Goal: Task Accomplishment & Management: Use online tool/utility

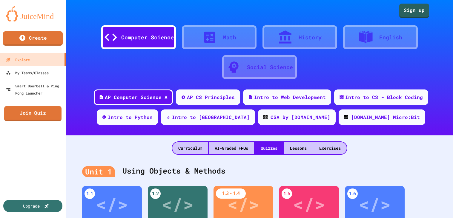
click at [49, 118] on link "Join Quiz" at bounding box center [32, 113] width 57 height 15
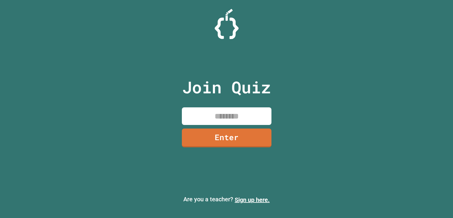
click at [246, 125] on input at bounding box center [226, 116] width 89 height 18
type input "********"
click at [224, 144] on link "Enter" at bounding box center [225, 137] width 89 height 20
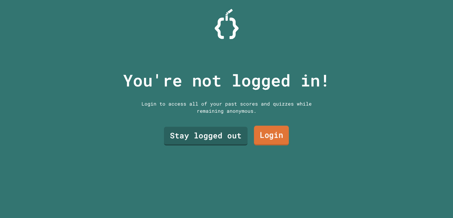
click at [279, 132] on link "Login" at bounding box center [271, 136] width 35 height 20
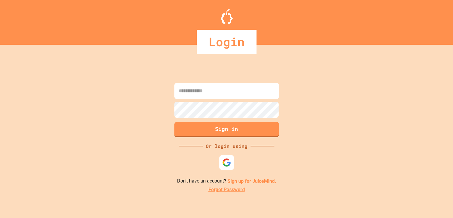
click at [214, 88] on input at bounding box center [226, 91] width 104 height 16
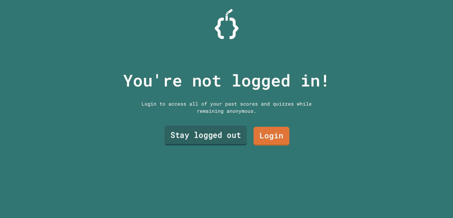
click at [199, 133] on link "Stay logged out" at bounding box center [205, 136] width 82 height 20
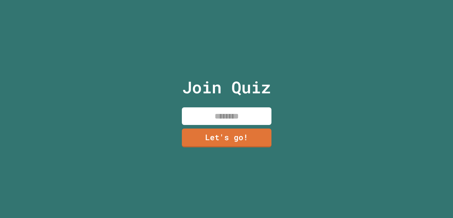
click at [226, 113] on input at bounding box center [226, 116] width 89 height 18
click at [207, 117] on input "**********" at bounding box center [226, 116] width 89 height 18
click at [210, 118] on input "**********" at bounding box center [226, 116] width 89 height 18
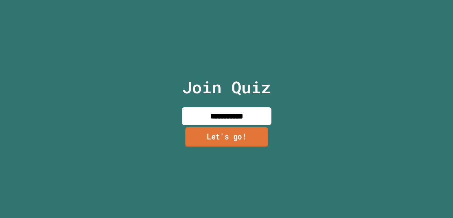
type input "**********"
click at [239, 135] on link "Let's go!" at bounding box center [226, 137] width 90 height 20
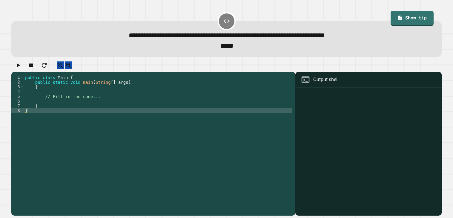
click at [62, 107] on div "public class Main { public static void main ( String [ ] args ) { // Fill in th…" at bounding box center [158, 144] width 268 height 138
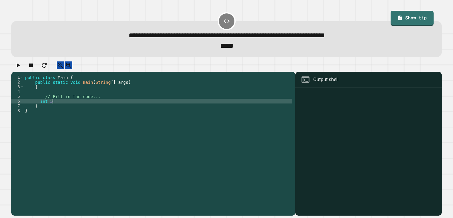
scroll to position [0, 1]
click at [79, 108] on div "public class Main { public static void main ( String [ ] args ) { // Fill in th…" at bounding box center [158, 144] width 268 height 138
click at [92, 107] on div "public class Main { public static void main ( String [ ] args ) { // Fill in th…" at bounding box center [158, 144] width 268 height 138
click at [49, 106] on div "public class Main { public static void main ( String [ ] args ) { // Fill in th…" at bounding box center [158, 144] width 268 height 138
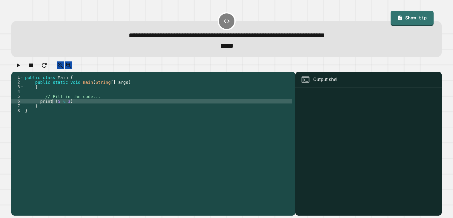
scroll to position [0, 2]
click at [62, 108] on div "public class Main { public static void main ( String [ ] args ) { // Fill in th…" at bounding box center [158, 144] width 268 height 138
click at [59, 108] on div "public class Main { public static void main ( String [ ] args ) { // Fill in th…" at bounding box center [158, 144] width 268 height 138
click at [63, 108] on div "public class Main { public static void main ( String [ ] args ) { // Fill in th…" at bounding box center [158, 144] width 268 height 138
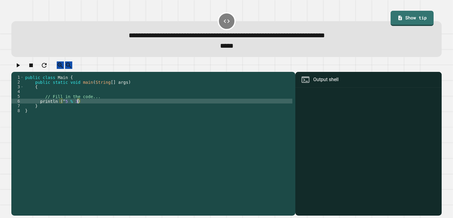
click at [78, 107] on div "public class Main { public static void main ( String [ ] args ) { // Fill in th…" at bounding box center [158, 144] width 268 height 138
click at [88, 81] on div "public class Main { public static void main ( String [ ] args ) { // Fill in th…" at bounding box center [158, 144] width 268 height 138
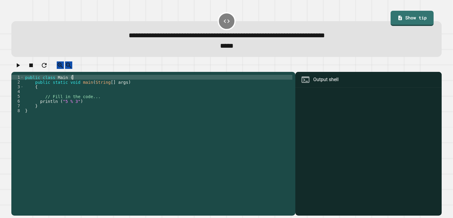
scroll to position [0, 3]
click at [41, 106] on div "public class Main { public static void main ( String [ ] args ) { // Fill in th…" at bounding box center [158, 144] width 268 height 138
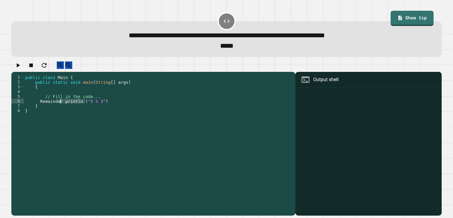
drag, startPoint x: 84, startPoint y: 106, endPoint x: 59, endPoint y: 105, distance: 24.8
click at [59, 105] on div "public class Main { public static void main ( String [ ] args ) { // Fill in th…" at bounding box center [158, 144] width 268 height 138
click at [101, 106] on div "public class Main { public static void main ( String [ ] args ) { // Fill in th…" at bounding box center [158, 144] width 268 height 138
type textarea "**********"
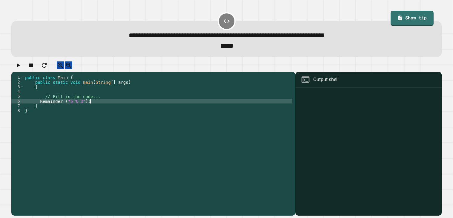
click at [86, 111] on div "public class Main { public static void main ( String [ ] args ) { // Fill in th…" at bounding box center [158, 144] width 268 height 138
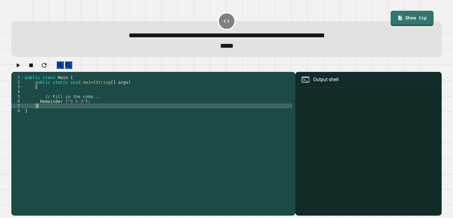
scroll to position [0, 1]
click at [98, 108] on div "public class Main { public static void main ( String [ ] args ) { // Fill in th…" at bounding box center [158, 144] width 268 height 138
click at [42, 109] on div "public class Main { public static void main ( String [ ] args ) { // Fill in th…" at bounding box center [158, 144] width 268 height 138
click at [40, 111] on div "public class Main { public static void main ( String [ ] args ) { // Fill in th…" at bounding box center [158, 144] width 268 height 138
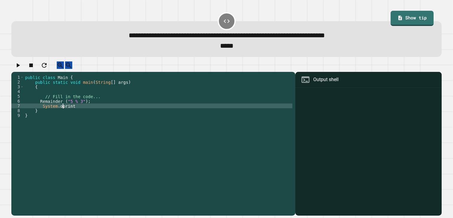
scroll to position [0, 3]
click at [89, 112] on div "public class Main { public static void main ( String [ ] args ) { // Fill in th…" at bounding box center [158, 144] width 268 height 138
click at [39, 110] on div "public class Main { public static void main ( String [ ] args ) { // Fill in th…" at bounding box center [158, 144] width 268 height 138
click at [40, 112] on div "public class Main { public static void main ( String [ ] args ) { // Fill in th…" at bounding box center [158, 144] width 268 height 138
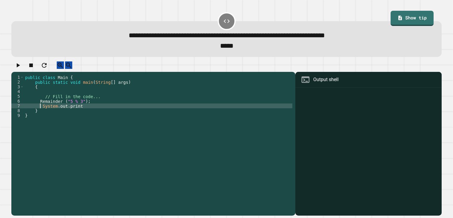
click at [43, 112] on div "public class Main { public static void main ( String [ ] args ) { // Fill in th…" at bounding box center [158, 144] width 268 height 138
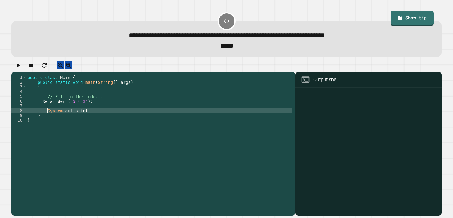
click at [107, 115] on div "public class Main { public static void main ( String [ ] args ) { // Fill in th…" at bounding box center [159, 144] width 266 height 138
click at [139, 120] on div "public class Main { public static void main ( String [ ] args ) { // Fill in th…" at bounding box center [159, 144] width 266 height 138
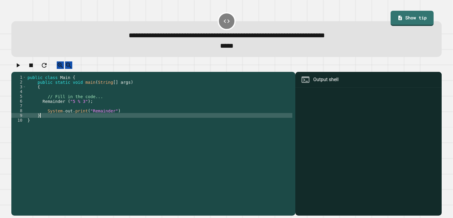
scroll to position [0, 1]
click at [140, 115] on div "public class Main { public static void main ( String [ ] args ) { // Fill in th…" at bounding box center [159, 144] width 266 height 138
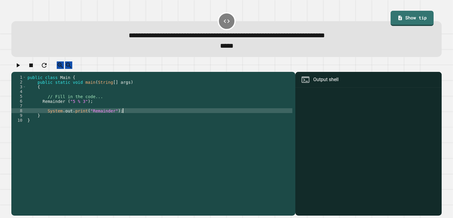
scroll to position [0, 6]
click at [40, 106] on div "public class Main { public static void main ( String [ ] args ) { // Fill in th…" at bounding box center [159, 144] width 266 height 138
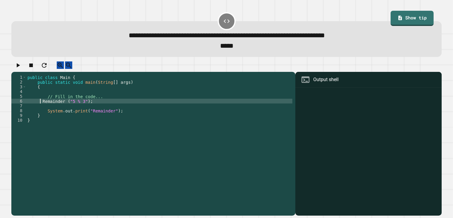
scroll to position [0, 4]
click at [40, 106] on div "public class Main { public static void main ( String [ ] args ) { // Fill in th…" at bounding box center [159, 144] width 266 height 138
click at [27, 106] on div "public class Main { public static void main ( String [ ] args ) { // Fill in th…" at bounding box center [159, 144] width 266 height 138
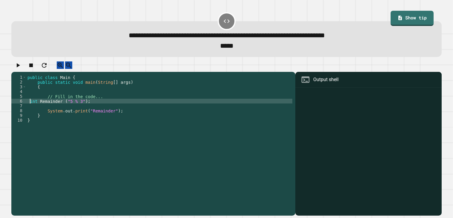
scroll to position [0, 0]
click at [16, 69] on icon "button" at bounding box center [17, 65] width 7 height 7
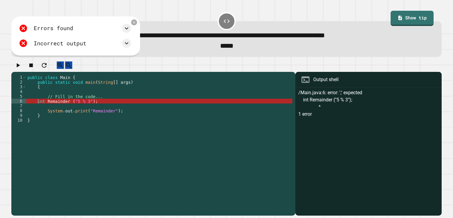
click at [75, 106] on div "public class Main { public static void main ( String [ ] args ) { // Fill in th…" at bounding box center [159, 144] width 266 height 138
click at [134, 26] on div "Errors found /Main.java:6: error: ';' expected int Remainder ("5 % 3"); ^ 1 err…" at bounding box center [75, 36] width 118 height 30
click at [135, 25] on icon at bounding box center [134, 22] width 5 height 5
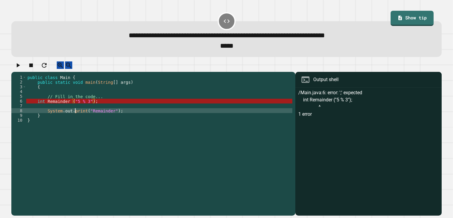
click at [75, 114] on div "public class Main { public static void main ( String [ ] args ) { // Fill in th…" at bounding box center [159, 144] width 266 height 138
click at [89, 115] on div "public class Main { public static void main ( String [ ] args ) { // Fill in th…" at bounding box center [159, 144] width 266 height 138
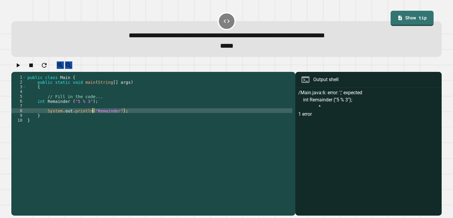
click at [21, 67] on icon "button" at bounding box center [17, 65] width 7 height 7
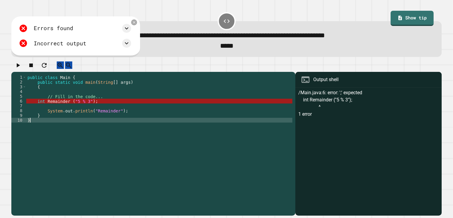
click at [126, 135] on div "public class Main { public static void main ( String [ ] args ) { // Fill in th…" at bounding box center [159, 144] width 266 height 138
click at [135, 21] on icon at bounding box center [134, 22] width 5 height 5
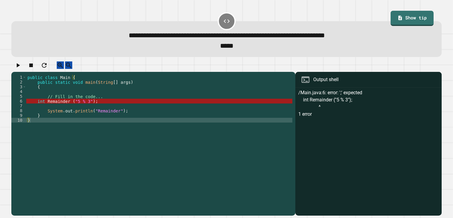
click at [44, 116] on div "public class Main { public static void main ( String [ ] args ) { // Fill in th…" at bounding box center [159, 144] width 266 height 138
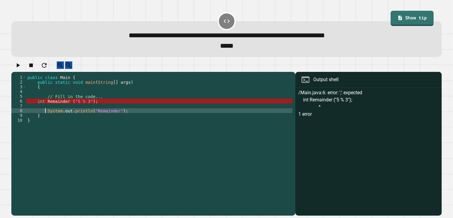
click at [47, 116] on div "public class Main { public static void main ( String [ ] args ) { // Fill in th…" at bounding box center [159, 144] width 266 height 138
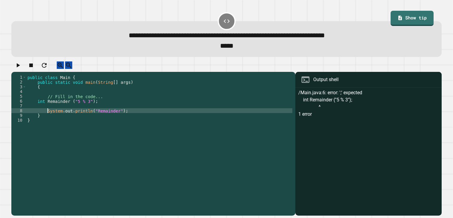
type textarea "**********"
click at [54, 113] on div "public class Main { public static void main ( String [ ] args ) { // Fill in th…" at bounding box center [159, 144] width 266 height 138
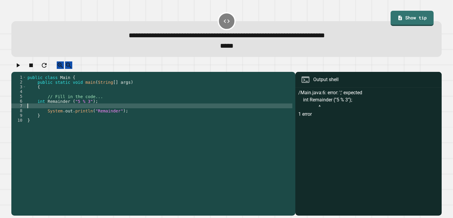
scroll to position [0, 0]
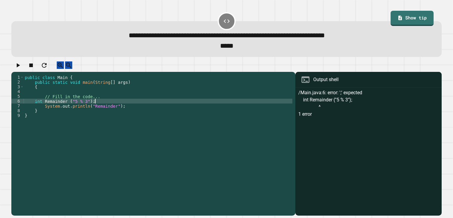
click at [68, 106] on div "public class Main { public static void main ( String [ ] args ) { // Fill in th…" at bounding box center [158, 144] width 268 height 138
type textarea "*"
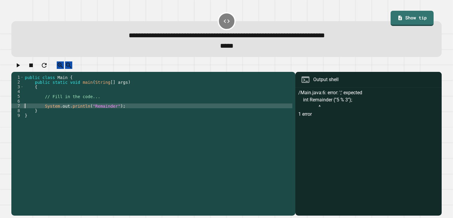
click at [117, 109] on div "public class Main { public static void main ( String [ ] args ) { // Fill in th…" at bounding box center [158, 144] width 268 height 138
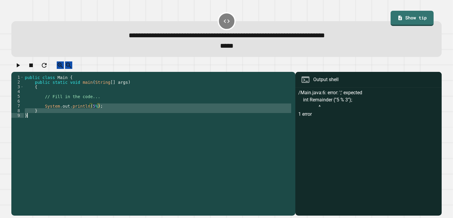
click at [155, 150] on div "public class Main { public static void main ( String [ ] args ) { // Fill in th…" at bounding box center [158, 144] width 268 height 138
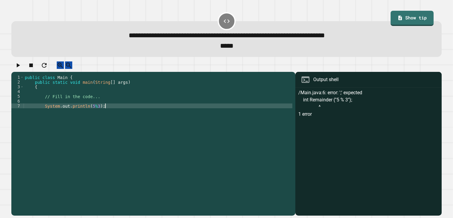
click at [21, 69] on button "button" at bounding box center [17, 64] width 7 height 7
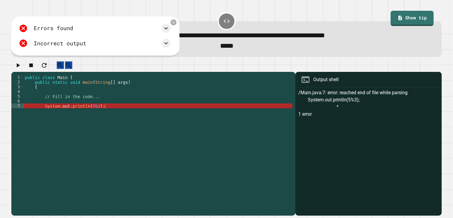
click at [118, 117] on div "public class Main { public static void main ( String [ ] args ) { // Fill in th…" at bounding box center [158, 144] width 268 height 138
type textarea "**********"
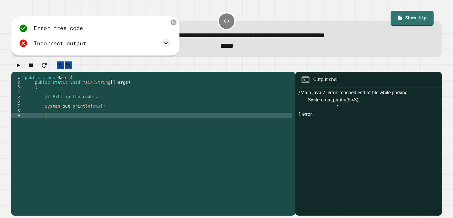
type textarea "*"
click at [47, 67] on icon "button" at bounding box center [44, 65] width 5 height 5
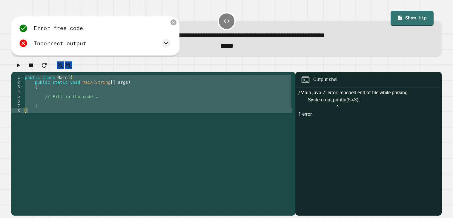
click at [47, 67] on icon "button" at bounding box center [44, 65] width 5 height 5
click at [86, 109] on div "public class Main { public static void main ( String [ ] args ) { // Fill in th…" at bounding box center [158, 139] width 268 height 129
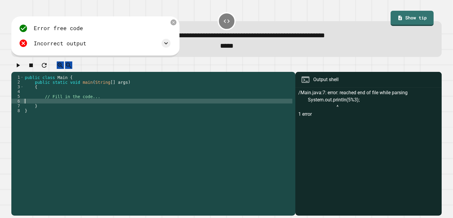
click at [86, 111] on div "public class Main { public static void main ( String [ ] args ) { // Fill in th…" at bounding box center [158, 144] width 268 height 138
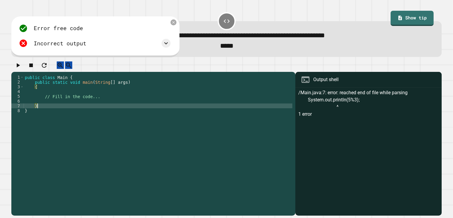
click at [86, 104] on div "public class Main { public static void main ( String [ ] args ) { // Fill in th…" at bounding box center [158, 144] width 268 height 138
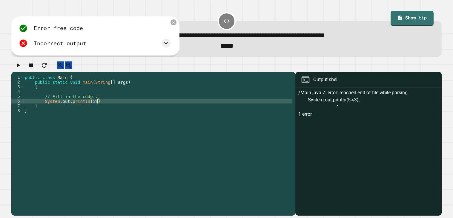
scroll to position [0, 5]
click at [21, 66] on icon "button" at bounding box center [17, 65] width 7 height 7
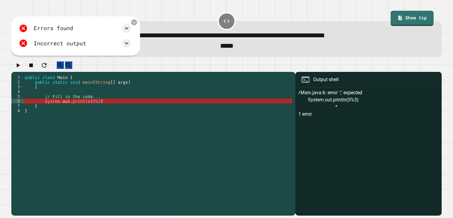
click at [90, 107] on div "public class Main { public static void main ( String [ ] args ) { // Fill in th…" at bounding box center [158, 144] width 268 height 138
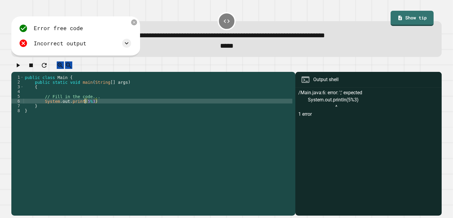
click at [21, 69] on icon "button" at bounding box center [17, 65] width 7 height 7
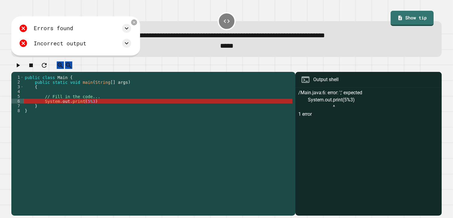
click at [86, 105] on div "public class Main { public static void main ( String [ ] args ) { // Fill in th…" at bounding box center [158, 144] width 268 height 138
click at [104, 106] on div "public class Main { public static void main ( String [ ] args ) { // Fill in th…" at bounding box center [158, 144] width 268 height 138
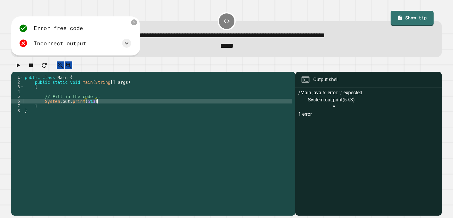
scroll to position [0, 5]
type textarea "**********"
click at [21, 69] on icon "button" at bounding box center [17, 65] width 7 height 7
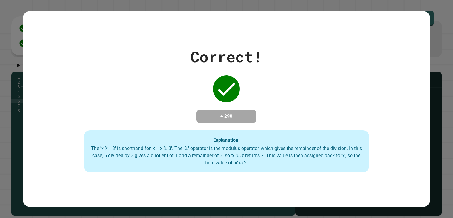
click at [150, 64] on div "Correct! + 290 Explanation: The 'x %= 3' is shorthand for 'x = x % 3'. The '%' …" at bounding box center [226, 109] width 407 height 127
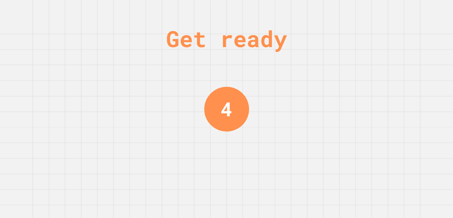
scroll to position [0, 0]
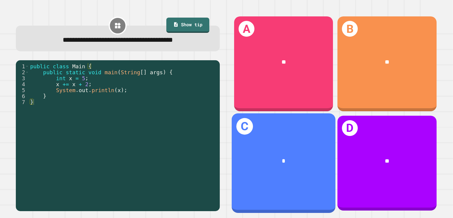
click at [325, 171] on div "*" at bounding box center [283, 162] width 104 height 32
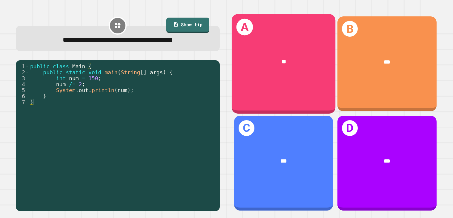
click at [285, 81] on div "A **" at bounding box center [283, 63] width 104 height 99
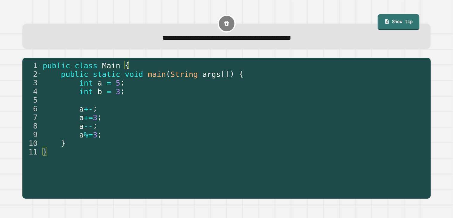
click at [405, 23] on link "Show tip" at bounding box center [398, 22] width 42 height 16
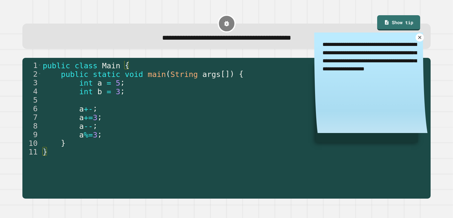
click at [419, 38] on icon at bounding box center [419, 37] width 3 height 3
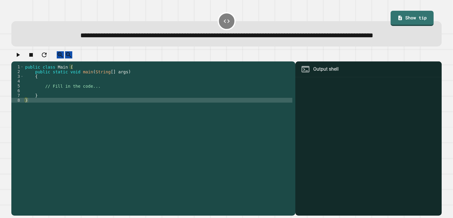
click at [197, 104] on div "public class Main { public static void main ( String [ ] args ) { // Fill in th…" at bounding box center [158, 133] width 268 height 138
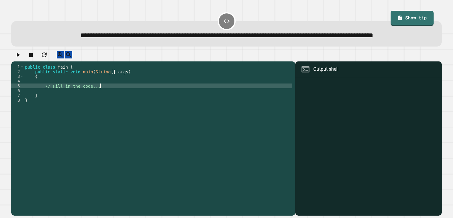
click at [196, 112] on div "public class Main { public static void main ( String [ ] args ) { // Fill in th…" at bounding box center [158, 133] width 268 height 138
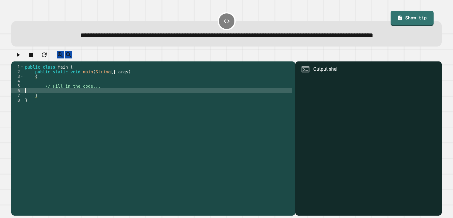
click at [196, 107] on div "public class Main { public static void main ( String [ ] args ) { // Fill in th…" at bounding box center [158, 133] width 268 height 138
click at [407, 14] on link "Show tip" at bounding box center [411, 18] width 43 height 15
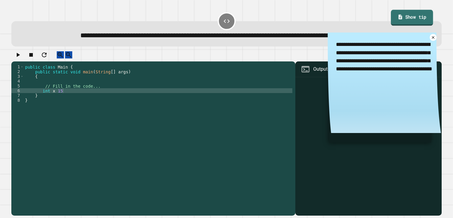
click at [408, 20] on link "Show tip" at bounding box center [411, 18] width 42 height 16
click at [431, 40] on icon at bounding box center [432, 37] width 5 height 5
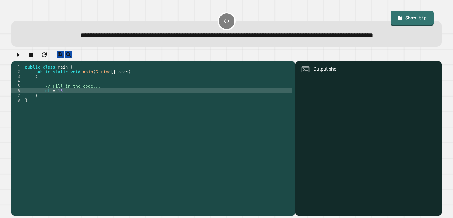
click at [169, 108] on div "public class Main { public static void main ( String [ ] args ) { // Fill in th…" at bounding box center [158, 133] width 268 height 138
type textarea "**********"
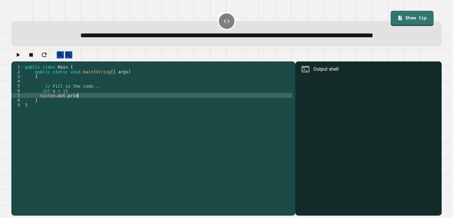
scroll to position [0, 4]
click at [137, 101] on div "public class Main { public static void main ( String [ ] args ) { // Fill in th…" at bounding box center [158, 133] width 268 height 138
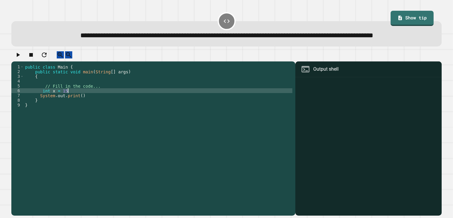
click at [136, 107] on div "public class Main { public static void main ( String [ ] args ) { // Fill in th…" at bounding box center [158, 133] width 268 height 138
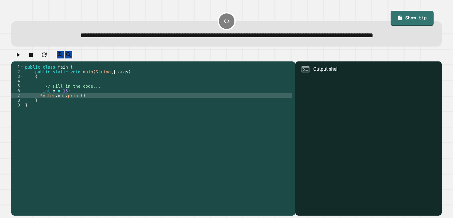
click at [82, 112] on div "public class Main { public static void main ( String [ ] args ) { // Fill in th…" at bounding box center [158, 133] width 268 height 138
click at [77, 106] on div "public class Main { public static void main ( String [ ] args ) { // Fill in th…" at bounding box center [158, 133] width 268 height 138
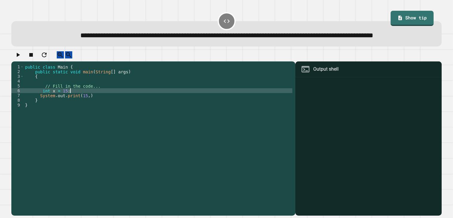
type textarea "**********"
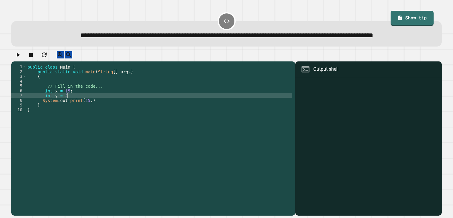
scroll to position [0, 2]
click at [93, 116] on div "public class Main { public static void main ( String [ ] args ) { // Fill in th…" at bounding box center [159, 133] width 266 height 138
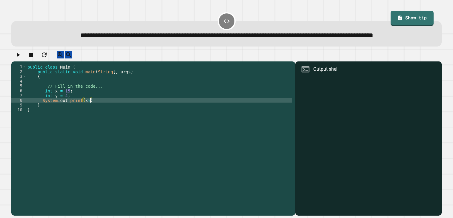
scroll to position [0, 4]
click at [131, 117] on div "public class Main { public static void main ( String [ ] args ) { // Fill in th…" at bounding box center [159, 133] width 266 height 138
type textarea "**********"
click at [21, 58] on icon "button" at bounding box center [17, 54] width 7 height 7
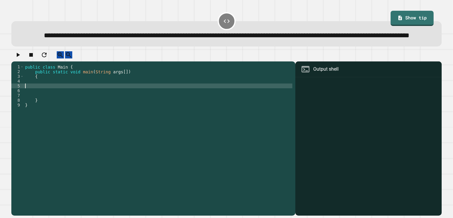
click at [101, 102] on div "public class Main { public static void main ( String args [ ]) { } }" at bounding box center [158, 133] width 268 height 138
type textarea "**********"
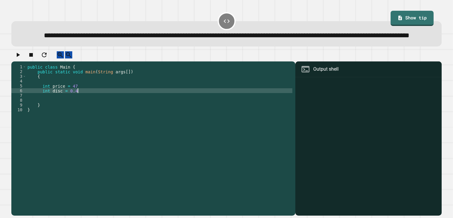
type textarea "**********"
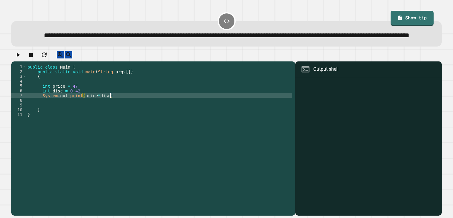
scroll to position [0, 5]
click at [21, 58] on icon "button" at bounding box center [17, 54] width 7 height 7
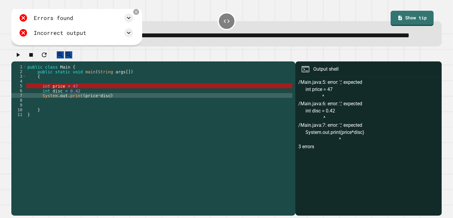
click at [88, 99] on div "public class Main { public static void main ( String args [ ]) { int price = 47…" at bounding box center [159, 133] width 266 height 138
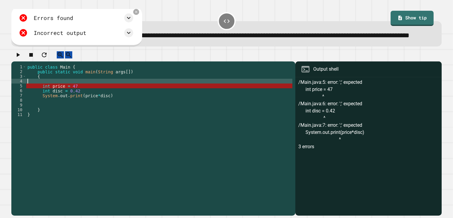
click at [92, 103] on div "public class Main { public static void main ( String args [ ]) { int price = 47…" at bounding box center [159, 133] width 266 height 138
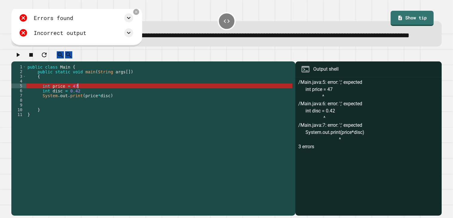
scroll to position [0, 3]
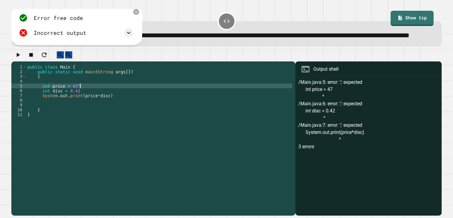
click at [96, 109] on div "public class Main { public static void main ( String args [ ]) { int price = 47…" at bounding box center [159, 133] width 266 height 138
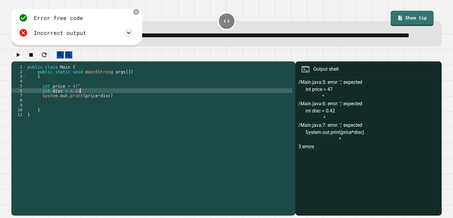
click at [139, 103] on div "public class Main { public static void main ( String args [ ]) { int price = 47…" at bounding box center [159, 133] width 266 height 138
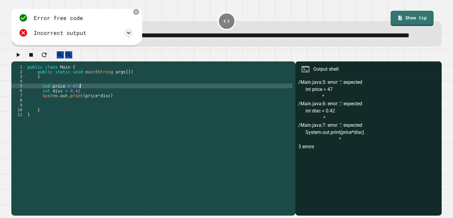
click at [141, 106] on div "public class Main { public static void main ( String args [ ]) { int price = 47…" at bounding box center [159, 133] width 266 height 138
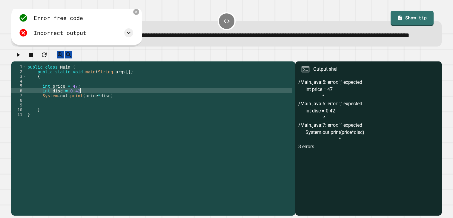
scroll to position [0, 4]
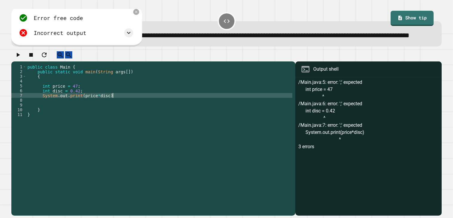
click at [142, 113] on div "public class Main { public static void main ( String args [ ]) { int price = 47…" at bounding box center [159, 133] width 266 height 138
click at [21, 58] on icon "button" at bounding box center [17, 54] width 7 height 7
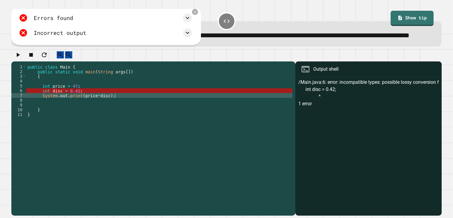
scroll to position [0, 4]
click at [63, 106] on div "public class Main { public static void main ( String args [ ]) { int price = 47…" at bounding box center [159, 133] width 266 height 138
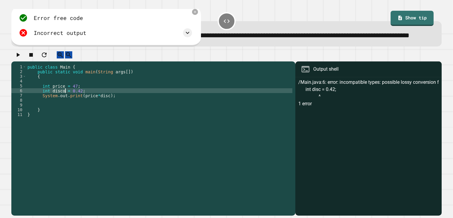
scroll to position [0, 3]
click at [26, 62] on div at bounding box center [226, 56] width 430 height 10
click at [21, 59] on button "button" at bounding box center [17, 54] width 7 height 7
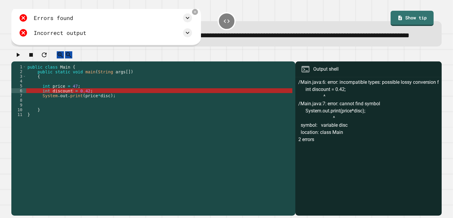
click at [51, 105] on div "public class Main { public static void main ( String args [ ]) { int price = 47…" at bounding box center [159, 133] width 266 height 138
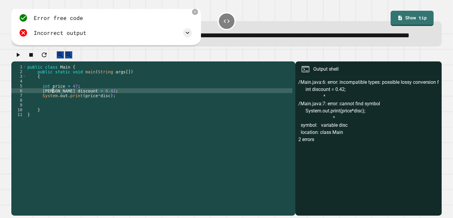
scroll to position [0, 2]
click at [17, 58] on icon "button" at bounding box center [17, 54] width 7 height 7
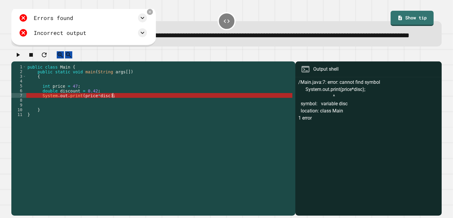
click at [113, 111] on div "public class Main { public static void main ( String args [ ]) { int price = 47…" at bounding box center [159, 133] width 266 height 138
click at [110, 112] on div "public class Main { public static void main ( String args [ ]) { int price = 47…" at bounding box center [159, 133] width 266 height 138
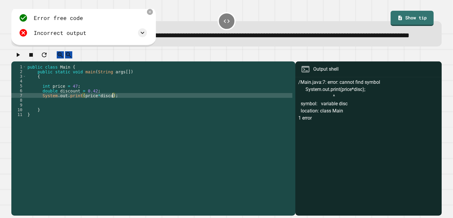
scroll to position [0, 6]
click at [19, 58] on icon "button" at bounding box center [17, 54] width 7 height 7
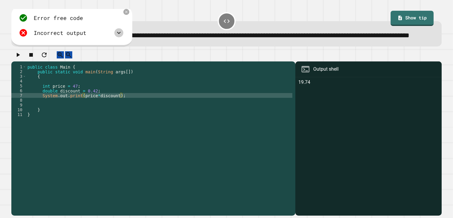
click at [121, 36] on icon at bounding box center [118, 32] width 7 height 7
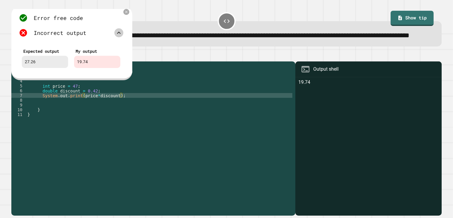
click at [120, 36] on icon at bounding box center [118, 32] width 7 height 7
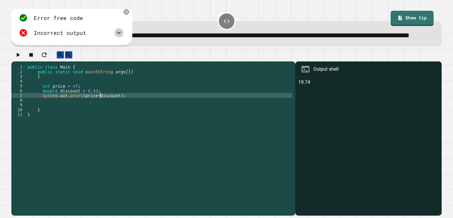
click at [100, 111] on div "public class Main { public static void main ( String args [ ]) { int price = 47…" at bounding box center [159, 133] width 266 height 138
click at [21, 58] on icon "button" at bounding box center [17, 54] width 7 height 7
click at [100, 110] on div "public class Main { public static void main ( String args [ ]) { int price = 47…" at bounding box center [159, 133] width 266 height 138
click at [406, 16] on link "Show tip" at bounding box center [412, 18] width 40 height 16
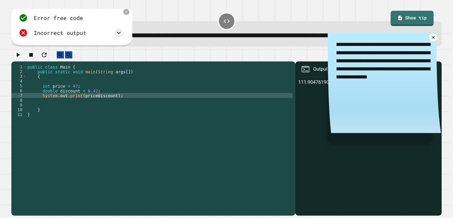
click at [433, 40] on icon at bounding box center [432, 37] width 5 height 5
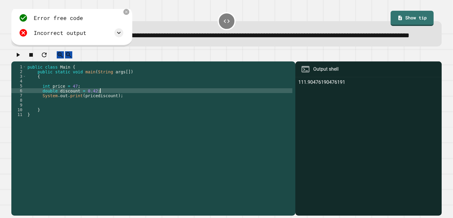
click at [99, 106] on div "public class Main { public static void main ( String args [ ]) { int price = 47…" at bounding box center [159, 133] width 266 height 138
click at [97, 107] on div "public class Main { public static void main ( String args [ ]) { int price = 47…" at bounding box center [159, 133] width 266 height 138
click at [101, 112] on div "public class Main { public static void main ( String args [ ]) { int price = 47…" at bounding box center [159, 133] width 266 height 138
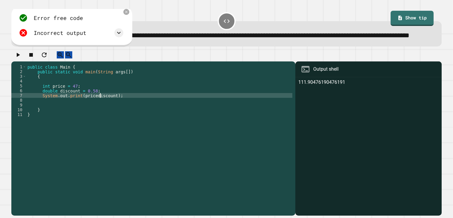
click at [98, 112] on div "public class Main { public static void main ( String args [ ]) { int price = 47…" at bounding box center [159, 133] width 266 height 138
click at [17, 58] on icon "button" at bounding box center [17, 54] width 7 height 7
click at [119, 36] on icon at bounding box center [118, 32] width 7 height 7
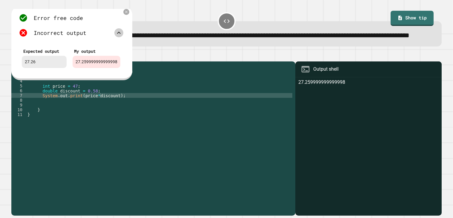
click at [119, 36] on icon at bounding box center [118, 32] width 7 height 7
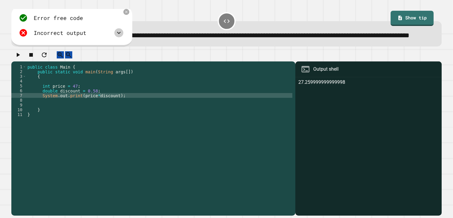
click at [118, 36] on icon at bounding box center [118, 32] width 7 height 7
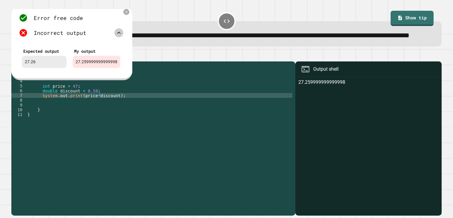
click at [118, 36] on icon at bounding box center [118, 32] width 7 height 7
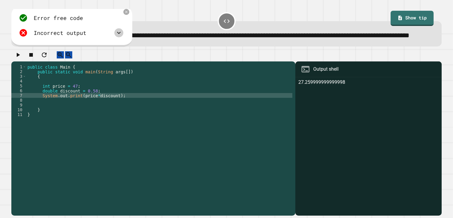
click at [118, 36] on icon at bounding box center [118, 32] width 7 height 7
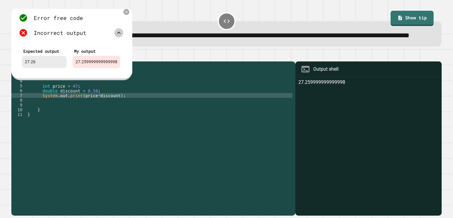
click at [107, 95] on div "public class Main { public static void main ( String args [ ]) { int price = 47…" at bounding box center [159, 133] width 266 height 138
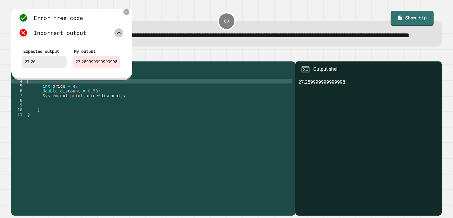
scroll to position [0, 0]
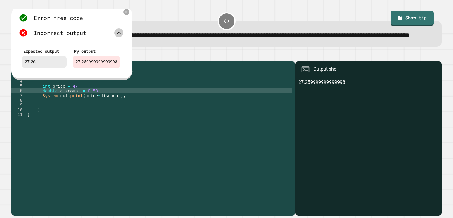
click at [97, 106] on div "public class Main { public static void main ( String args [ ]) { int price = 47…" at bounding box center [159, 133] width 266 height 138
click at [124, 14] on icon at bounding box center [126, 12] width 5 height 5
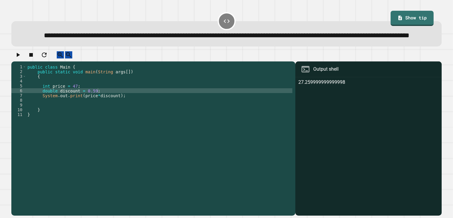
click at [21, 58] on icon "button" at bounding box center [17, 54] width 7 height 7
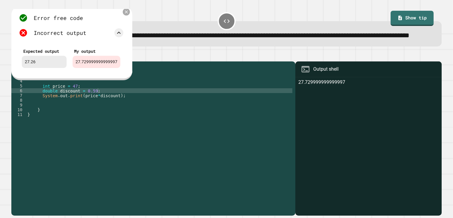
click at [125, 14] on icon at bounding box center [126, 11] width 5 height 5
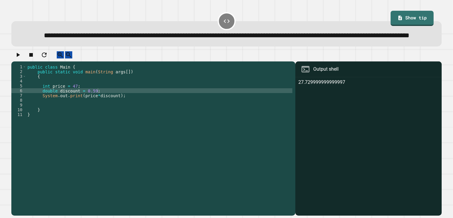
click at [97, 106] on div "public class Main { public static void main ( String args [ ]) { int price = 47…" at bounding box center [159, 133] width 266 height 138
click at [80, 106] on div "public class Main { public static void main ( String args [ ]) { int price = 47…" at bounding box center [159, 133] width 266 height 138
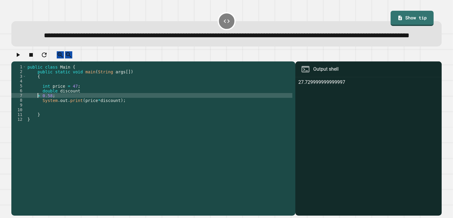
scroll to position [0, 1]
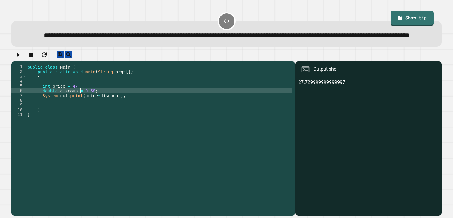
type textarea "**********"
click at [58, 108] on div "public class Main { public static void main ( String args [ ]) { int price = 47…" at bounding box center [159, 133] width 266 height 138
click at [79, 106] on div "public class Main { public static void main ( String args [ ]) { int price = 47…" at bounding box center [159, 133] width 266 height 138
click at [103, 105] on div "public class Main { public static void main ( String args [ ]) { int price = 47…" at bounding box center [159, 133] width 266 height 138
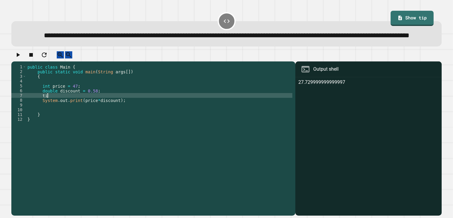
scroll to position [0, 1]
type textarea "*"
click at [97, 105] on div "public class Main { public static void main ( String args [ ]) { int price = 47…" at bounding box center [159, 133] width 266 height 138
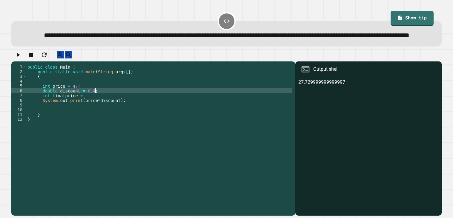
scroll to position [0, 4]
click at [49, 110] on div "public class Main { public static void main ( String args [ ]) { int price = 47…" at bounding box center [159, 133] width 266 height 138
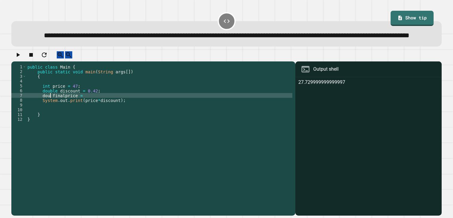
scroll to position [0, 2]
click at [106, 111] on div "public class Main { public static void main ( String args [ ]) { int price = 47…" at bounding box center [159, 133] width 266 height 138
click at [75, 111] on div "public class Main { public static void main ( String args [ ]) { int price = 47…" at bounding box center [159, 133] width 266 height 138
click at [99, 113] on div "public class Main { public static void main ( String args [ ]) { int price = 47…" at bounding box center [159, 133] width 266 height 138
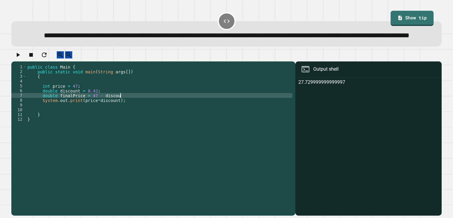
scroll to position [0, 6]
click at [21, 58] on icon "button" at bounding box center [17, 54] width 7 height 7
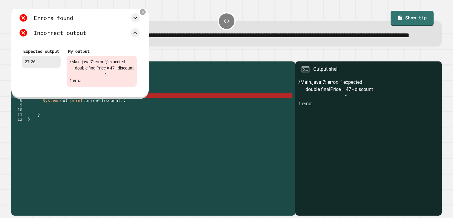
click at [152, 112] on div "public class Main { public static void main ( String args [ ]) { int price = 47…" at bounding box center [159, 133] width 266 height 138
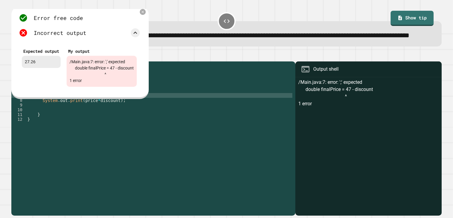
scroll to position [0, 7]
click at [143, 14] on icon at bounding box center [142, 11] width 5 height 5
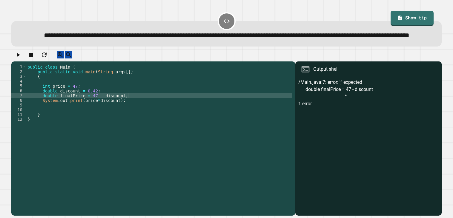
click at [21, 58] on icon "button" at bounding box center [17, 54] width 7 height 7
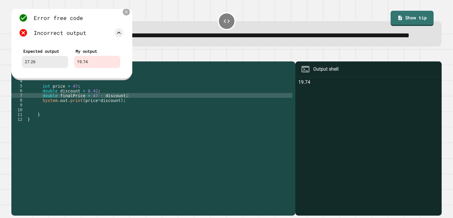
click at [126, 14] on icon at bounding box center [126, 12] width 5 height 5
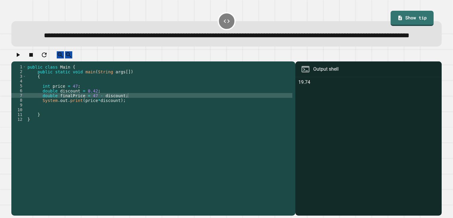
click at [105, 112] on div "public class Main { public static void main ( String args [ ]) { int price = 47…" at bounding box center [159, 133] width 266 height 138
click at [21, 59] on button "button" at bounding box center [17, 54] width 7 height 7
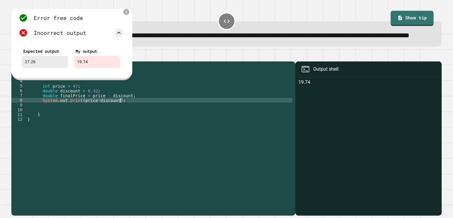
click at [121, 117] on div "public class Main { public static void main ( String args [ ]) { int price = 47…" at bounding box center [159, 133] width 266 height 138
click at [128, 14] on icon at bounding box center [126, 12] width 5 height 5
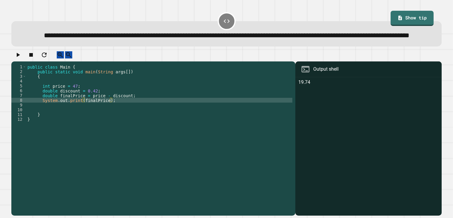
click at [21, 58] on icon "button" at bounding box center [17, 54] width 7 height 7
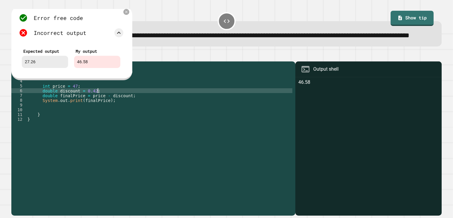
click at [98, 107] on div "public class Main { public static void main ( String args [ ]) { int price = 47…" at bounding box center [159, 133] width 266 height 138
click at [98, 107] on div "public class Main { public static void main ( String args [ ]) { int price = 47…" at bounding box center [159, 128] width 266 height 129
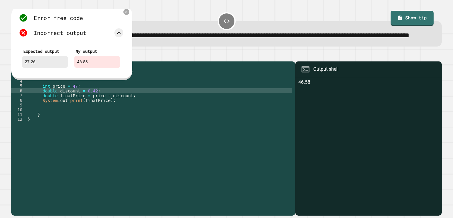
click at [86, 106] on div "public class Main { public static void main ( String args [ ]) { int price = 47…" at bounding box center [159, 133] width 266 height 138
click at [88, 105] on div "public class Main { public static void main ( String args [ ]) { int price = 47…" at bounding box center [159, 133] width 266 height 138
click at [89, 105] on div "public class Main { public static void main ( String args [ ]) { int price = 47…" at bounding box center [159, 133] width 266 height 138
click at [88, 106] on div "public class Main { public static void main ( String args [ ]) { int price = 47…" at bounding box center [159, 133] width 266 height 138
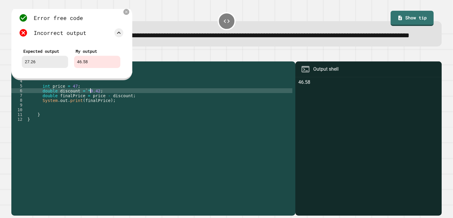
click at [90, 106] on div "public class Main { public static void main ( String args [ ]) { int price = 47…" at bounding box center [159, 133] width 266 height 138
click at [127, 14] on icon at bounding box center [126, 11] width 5 height 5
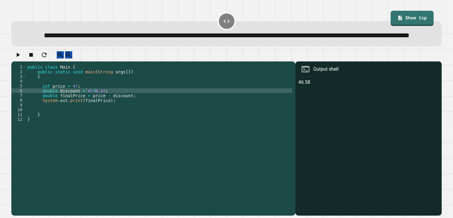
click at [18, 58] on icon "button" at bounding box center [17, 54] width 7 height 7
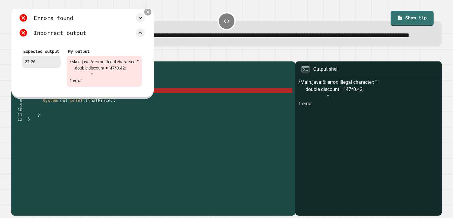
click at [150, 14] on icon at bounding box center [147, 11] width 5 height 5
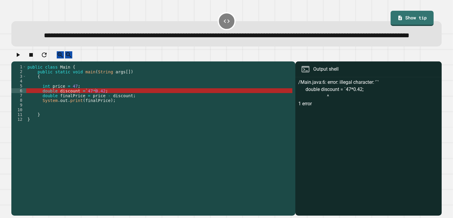
click at [78, 106] on div "public class Main { public static void main ( String args [ ]) { int price = 47…" at bounding box center [159, 133] width 266 height 138
click at [13, 62] on div at bounding box center [226, 56] width 430 height 10
click at [18, 58] on icon "button" at bounding box center [17, 54] width 7 height 7
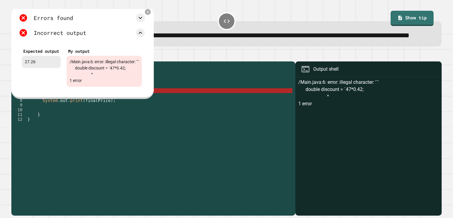
click at [147, 20] on div "Errors found /Main.java:6: error: illegal character: '`' double discount = `47*…" at bounding box center [82, 52] width 142 height 93
click at [149, 13] on icon at bounding box center [147, 11] width 3 height 3
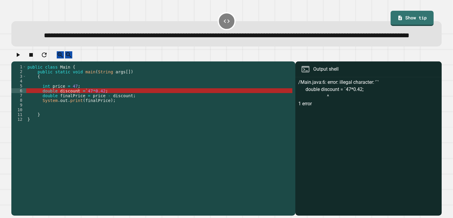
click at [90, 106] on div "public class Main { public static void main ( String args [ ]) { int price = 47…" at bounding box center [159, 133] width 266 height 138
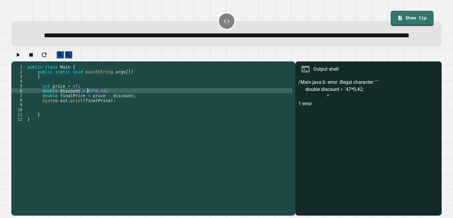
type textarea "**********"
click at [21, 58] on icon "button" at bounding box center [17, 54] width 7 height 7
